Goal: Task Accomplishment & Management: Use online tool/utility

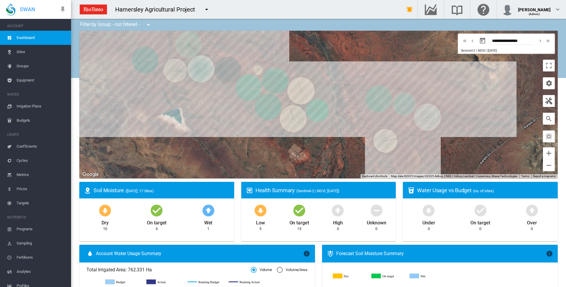
click at [22, 105] on span "Irrigation Plans" at bounding box center [42, 106] width 50 height 14
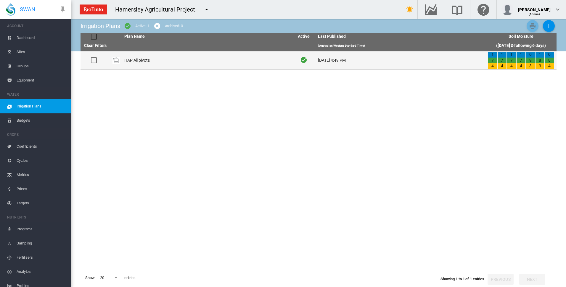
click at [138, 61] on td "HAP All pivots" at bounding box center [207, 60] width 170 height 18
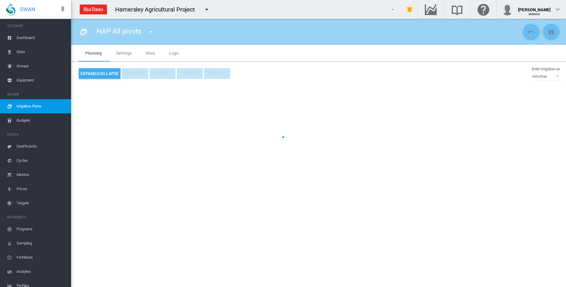
type input "**********"
type input "*"
type input "*****"
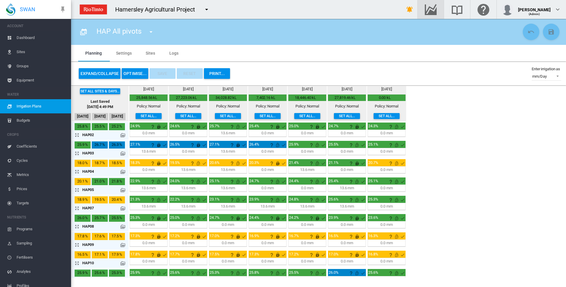
click at [437, 12] on md-icon "Go to the Data Hub" at bounding box center [430, 9] width 14 height 7
click at [133, 75] on button "OPTIMISE..." at bounding box center [135, 73] width 27 height 11
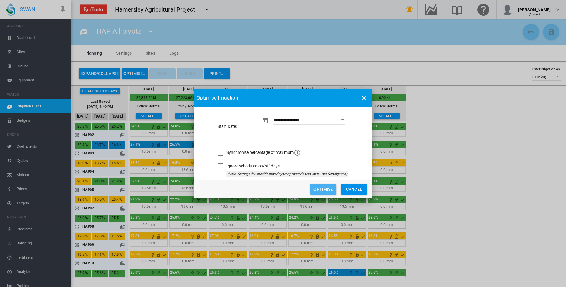
click at [322, 190] on button "Optimise" at bounding box center [323, 189] width 26 height 11
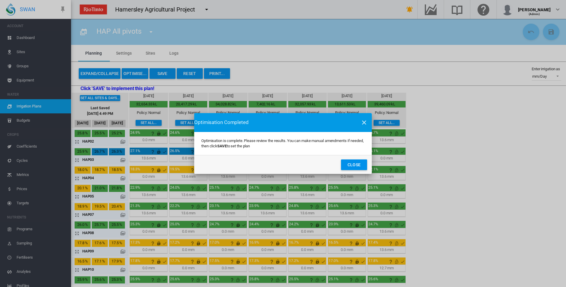
click at [356, 165] on button "Close" at bounding box center [354, 165] width 26 height 11
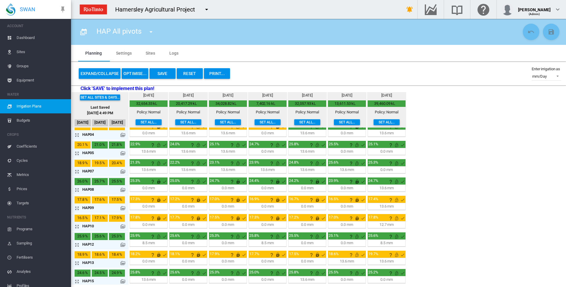
scroll to position [34, 0]
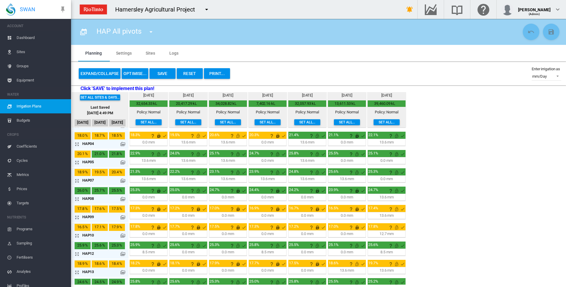
click at [77, 273] on md-icon "icon-arrow-expand" at bounding box center [78, 272] width 7 height 7
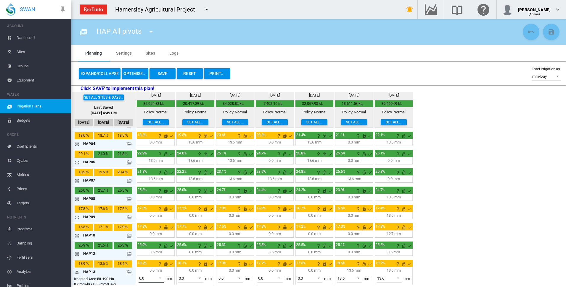
click at [159, 278] on span at bounding box center [158, 277] width 7 height 5
click at [146, 277] on div "13.6" at bounding box center [142, 275] width 7 height 5
click at [166, 264] on md-icon "This irrigation is locked and cannot be amended by the optimiser. Click here to…" at bounding box center [165, 264] width 7 height 7
click at [77, 273] on md-icon "icon-arrow-collapse" at bounding box center [78, 272] width 7 height 7
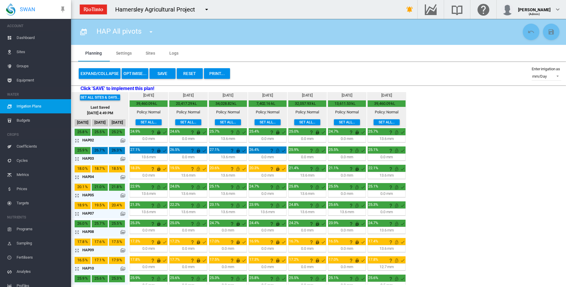
scroll to position [0, 0]
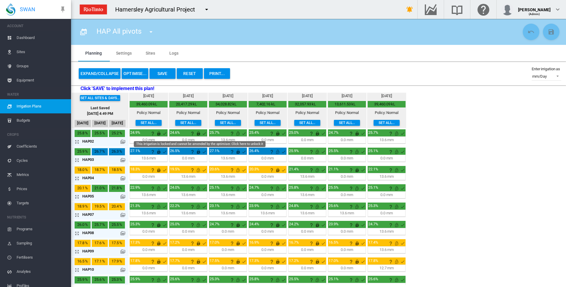
click at [197, 133] on md-icon "This irrigation is locked and cannot be amended by the optimiser. Click here to…" at bounding box center [198, 133] width 7 height 7
click at [77, 142] on md-icon "icon-arrow-expand" at bounding box center [78, 141] width 7 height 7
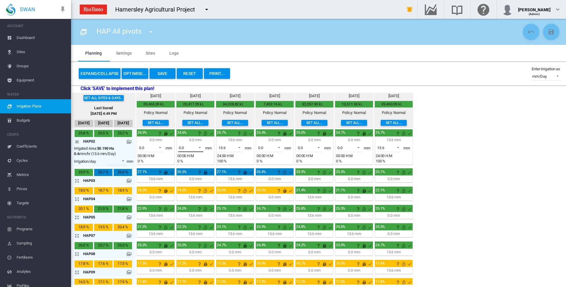
click at [200, 146] on span at bounding box center [197, 147] width 7 height 5
click at [190, 163] on md-option "13.6" at bounding box center [194, 162] width 40 height 14
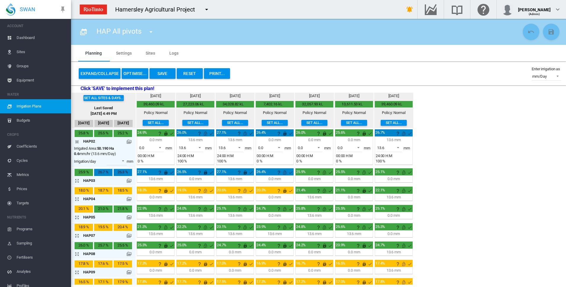
click at [77, 142] on md-icon "icon-arrow-collapse" at bounding box center [78, 141] width 7 height 7
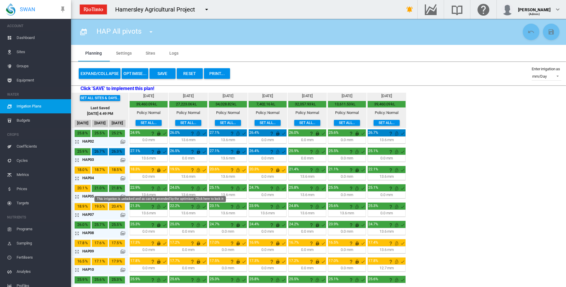
click at [159, 188] on md-icon "This irrigation is unlocked and so can be amended by the optimiser. Click here …" at bounding box center [158, 188] width 7 height 7
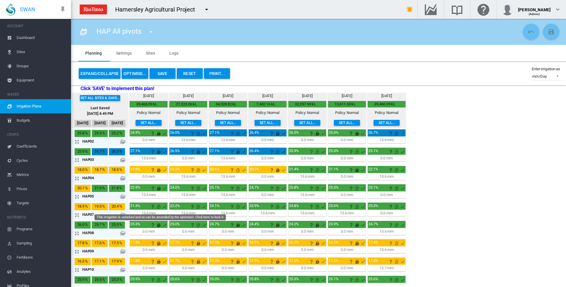
click at [159, 206] on md-icon "This irrigation is unlocked and so can be amended by the optimiser. Click here …" at bounding box center [158, 206] width 7 height 7
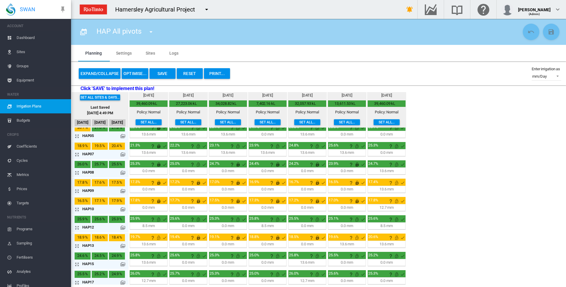
scroll to position [64, 0]
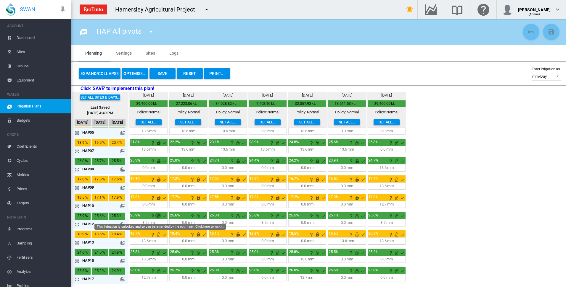
click at [159, 215] on md-icon "This irrigation is unlocked and so can be amended by the optimiser. Click here …" at bounding box center [158, 216] width 7 height 7
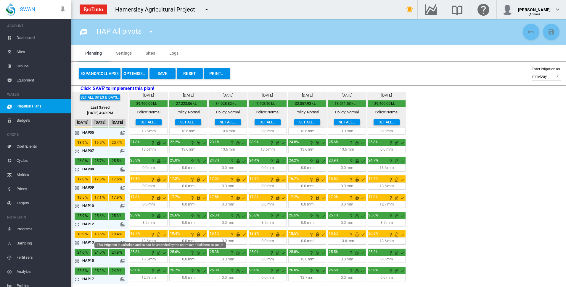
click at [159, 235] on md-icon "This irrigation is unlocked and so can be amended by the optimiser. Click here …" at bounding box center [158, 234] width 7 height 7
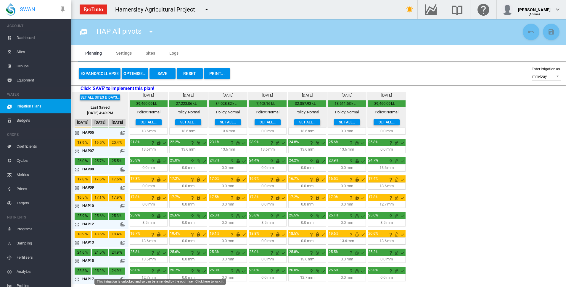
click at [158, 272] on md-icon "This irrigation is unlocked and so can be amended by the optimiser. Click here …" at bounding box center [158, 271] width 7 height 7
click at [78, 260] on md-icon "icon-arrow-expand" at bounding box center [78, 261] width 7 height 7
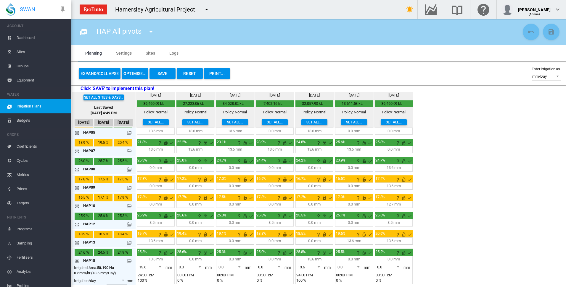
click at [160, 267] on span at bounding box center [158, 266] width 7 height 5
click at [157, 256] on md-option "0.0" at bounding box center [154, 253] width 40 height 14
click at [167, 252] on md-icon "This irrigation is unlocked and so can be amended by the optimiser. Click here …" at bounding box center [165, 253] width 7 height 7
click at [77, 261] on md-icon "icon-arrow-collapse" at bounding box center [78, 261] width 7 height 7
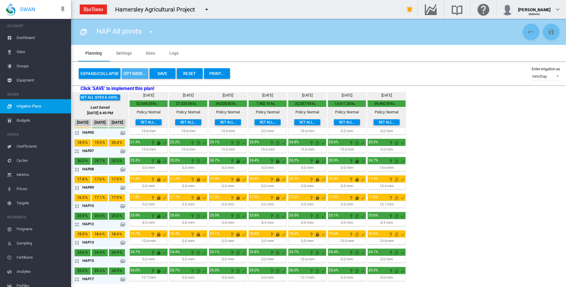
click at [135, 74] on button "OPTIMISE..." at bounding box center [135, 73] width 27 height 11
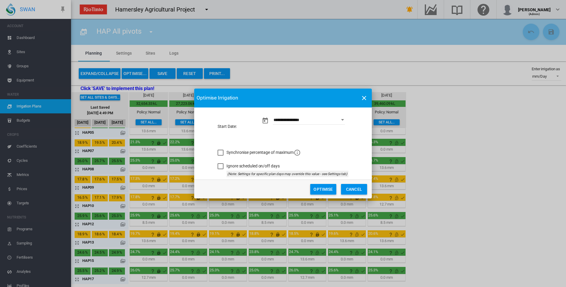
click at [324, 189] on button "Optimise" at bounding box center [323, 189] width 26 height 11
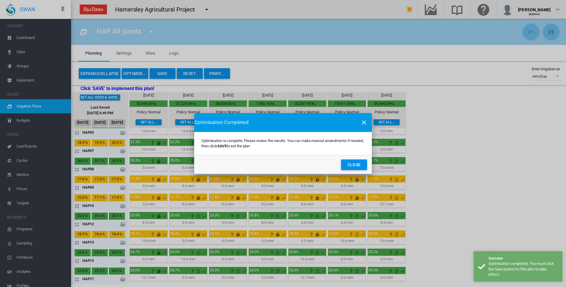
click at [355, 163] on button "Close" at bounding box center [354, 165] width 26 height 11
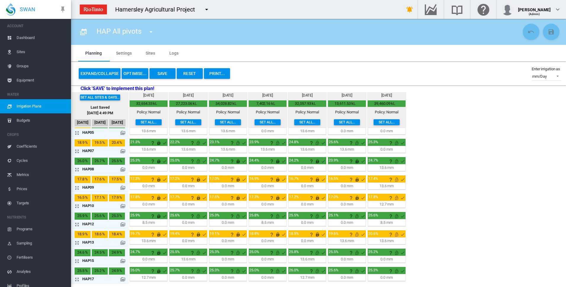
click at [75, 224] on md-icon "icon-arrow-expand" at bounding box center [78, 224] width 7 height 7
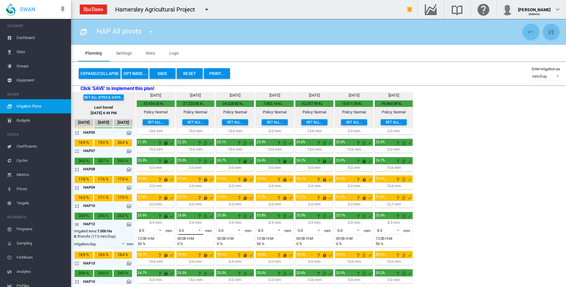
click at [200, 230] on span at bounding box center [197, 229] width 7 height 5
click at [186, 245] on md-option "8.5" at bounding box center [194, 245] width 40 height 14
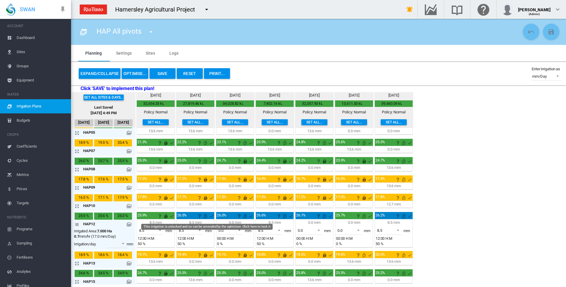
click at [205, 217] on md-icon "This irrigation is unlocked and so can be amended by the optimiser. Click here …" at bounding box center [205, 216] width 7 height 7
click at [77, 224] on md-icon "icon-arrow-collapse" at bounding box center [78, 224] width 7 height 7
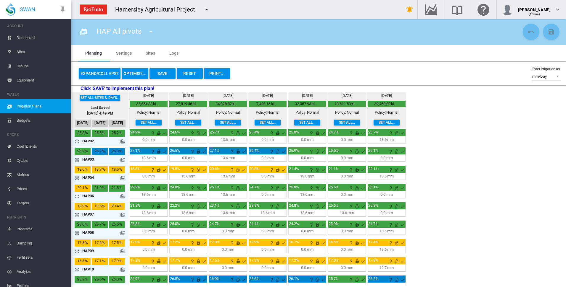
scroll to position [0, 0]
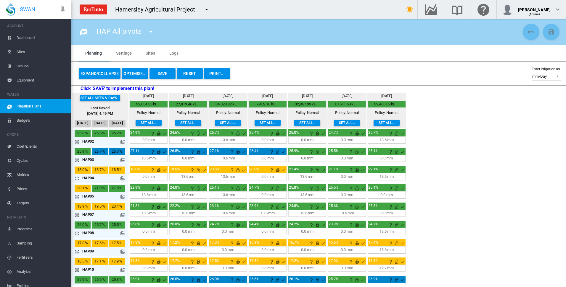
click at [77, 197] on md-icon "icon-arrow-expand" at bounding box center [78, 196] width 7 height 7
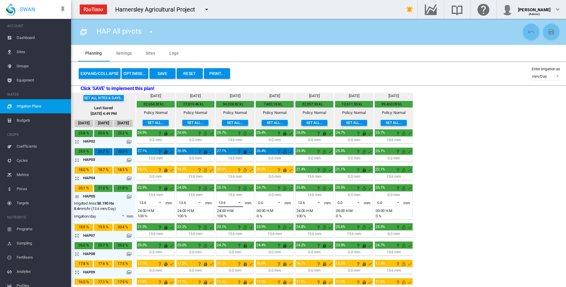
click at [240, 202] on span at bounding box center [237, 202] width 7 height 5
click at [238, 186] on md-option "0.0" at bounding box center [234, 189] width 40 height 14
click at [245, 189] on md-icon "This irrigation is unlocked and so can be amended by the optimiser. Click here …" at bounding box center [244, 188] width 7 height 7
click at [76, 196] on md-icon "icon-arrow-collapse" at bounding box center [78, 196] width 7 height 7
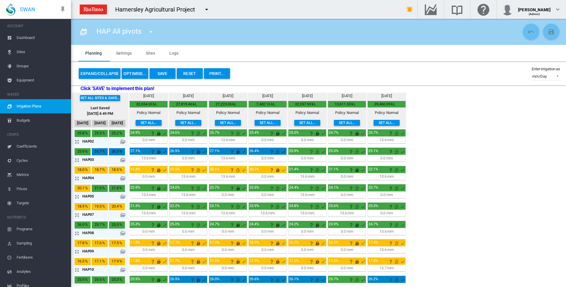
click at [161, 74] on button "Save" at bounding box center [162, 73] width 26 height 11
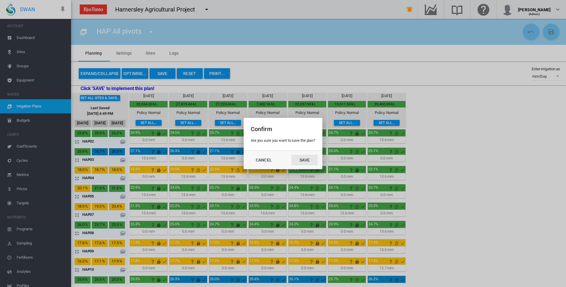
click at [305, 161] on button "Save" at bounding box center [304, 160] width 26 height 11
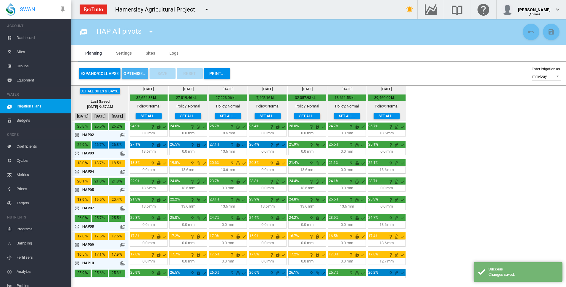
click at [132, 72] on button "OPTIMISE..." at bounding box center [135, 73] width 27 height 11
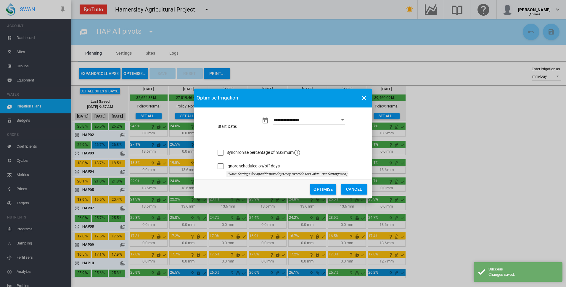
click at [322, 190] on button "Optimise" at bounding box center [323, 189] width 26 height 11
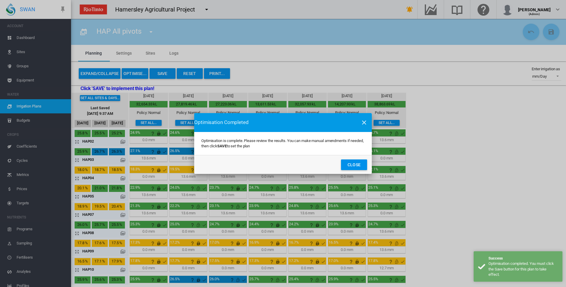
click at [346, 166] on button "Close" at bounding box center [354, 165] width 26 height 11
